Goal: Ask a question

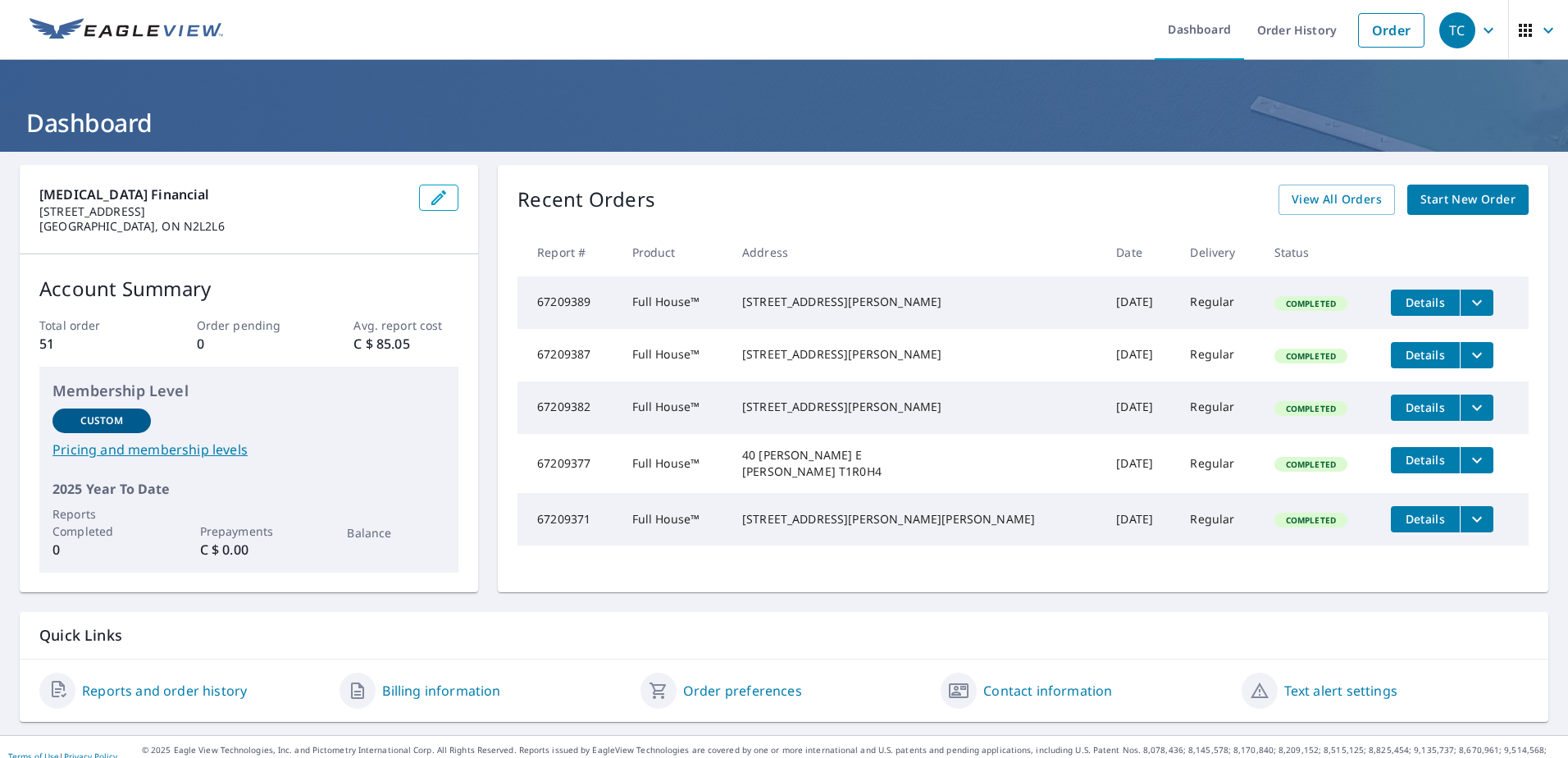
click at [1478, 34] on icon "button" at bounding box center [1488, 30] width 20 height 20
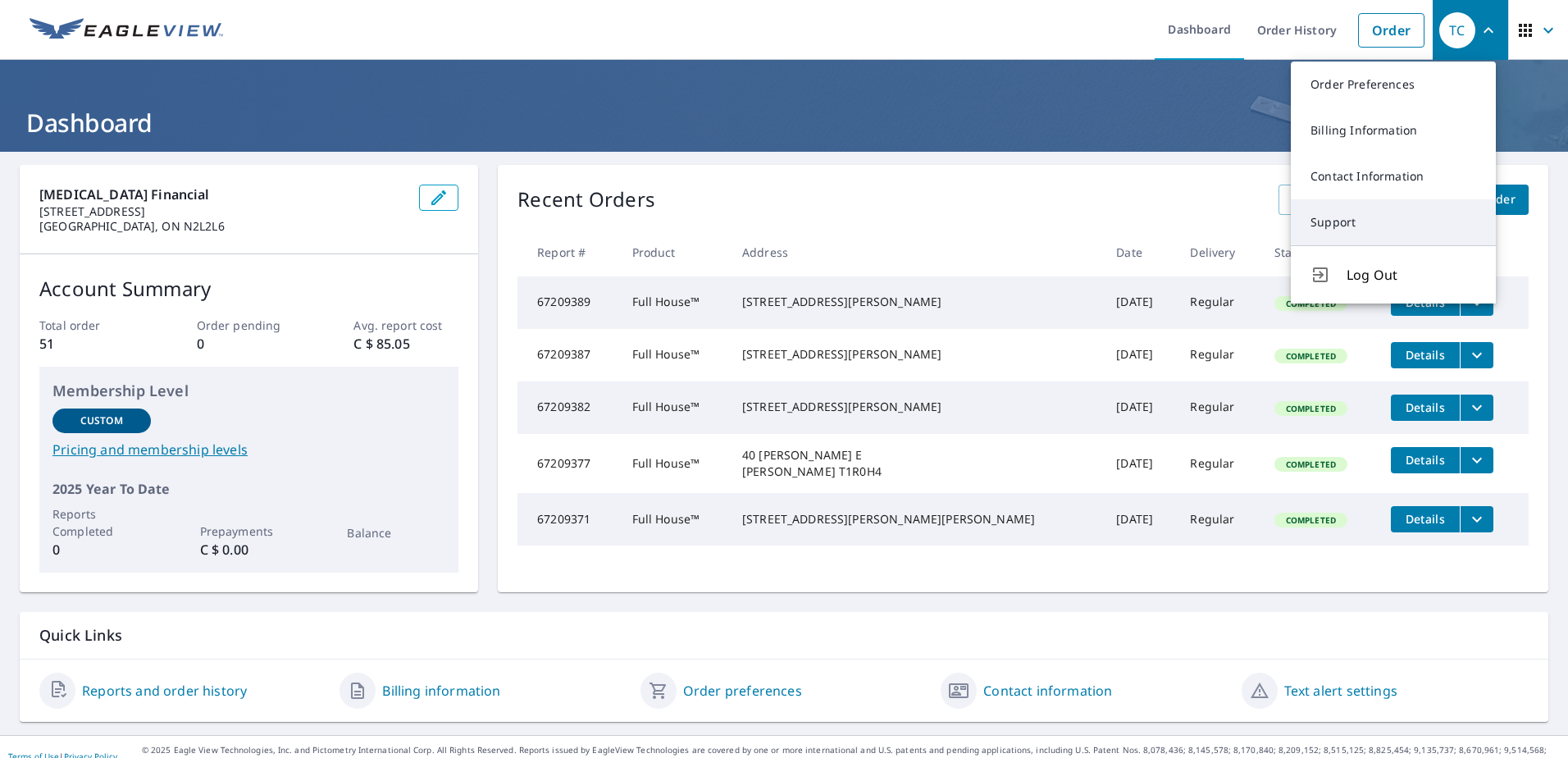
click at [1334, 219] on link "Support" at bounding box center [1393, 222] width 205 height 46
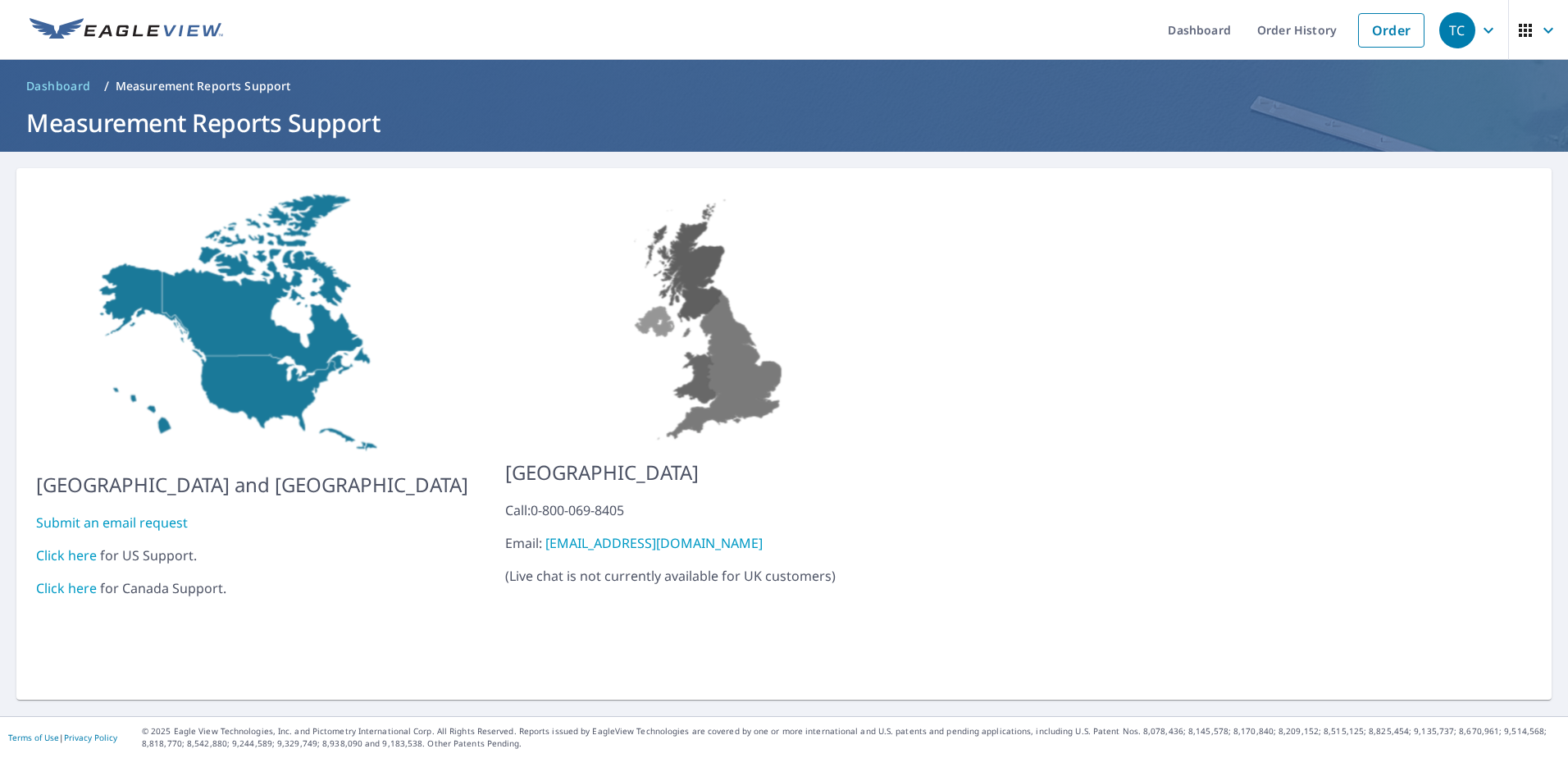
click at [85, 579] on link "Click here" at bounding box center [66, 587] width 60 height 18
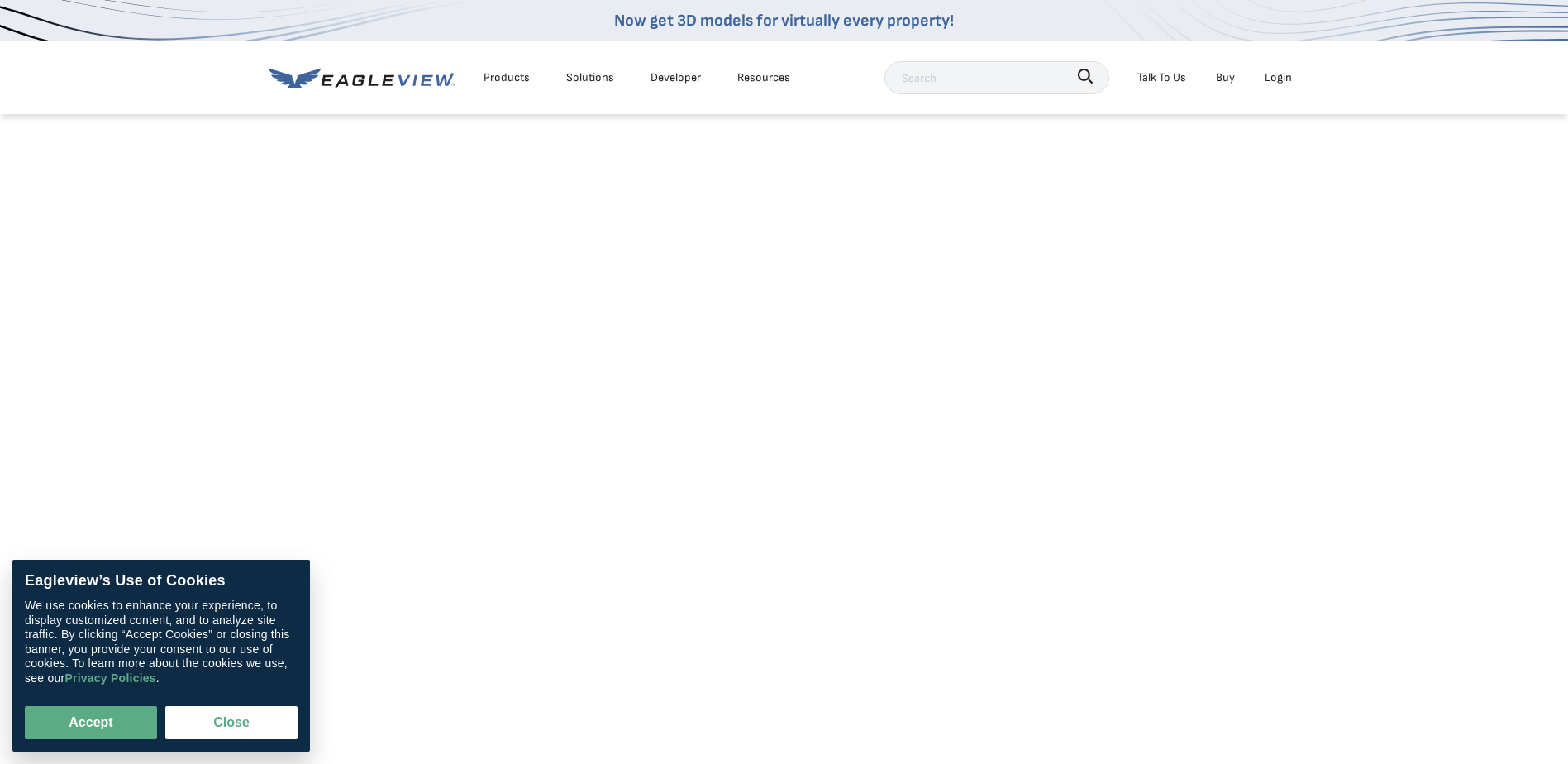
drag, startPoint x: 1242, startPoint y: 487, endPoint x: 1232, endPoint y: 481, distance: 11.7
click at [1318, 406] on article at bounding box center [784, 774] width 1568 height 1488
